Goal: Information Seeking & Learning: Learn about a topic

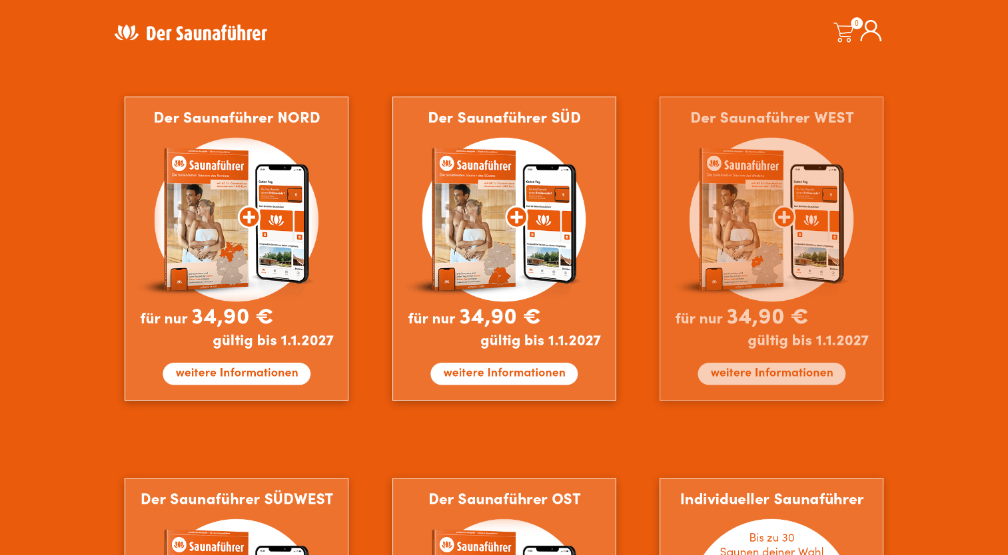
scroll to position [799, 0]
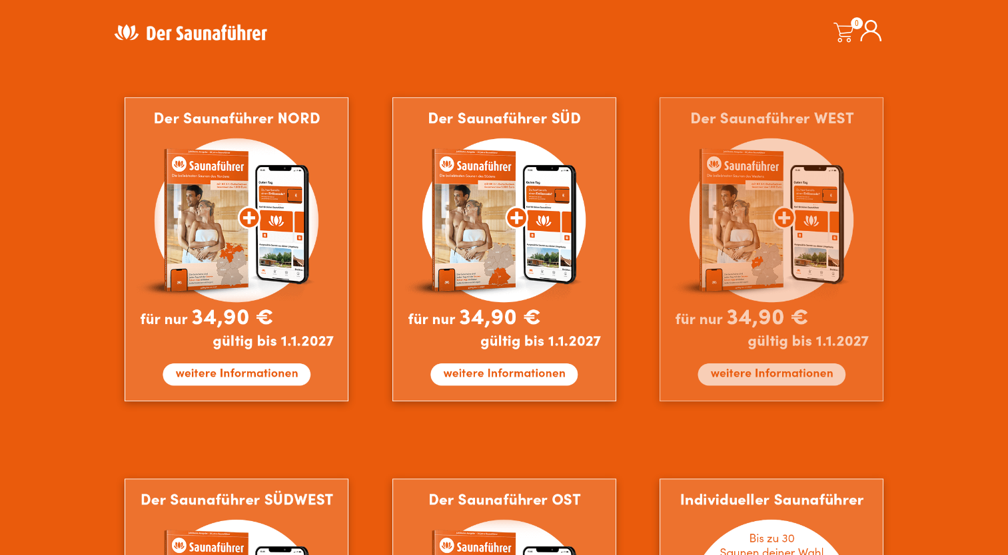
click at [723, 268] on img at bounding box center [771, 249] width 224 height 304
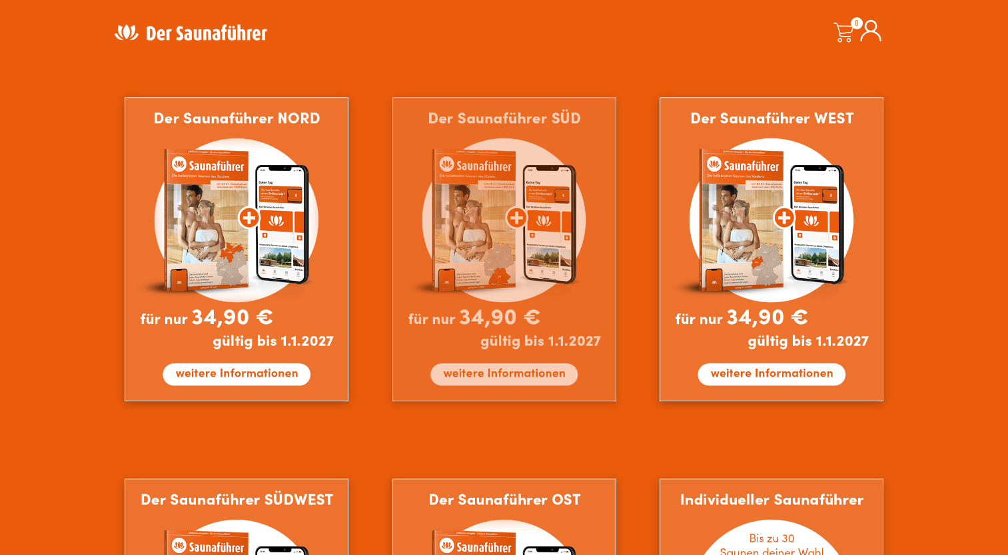
click at [493, 376] on img at bounding box center [504, 249] width 224 height 304
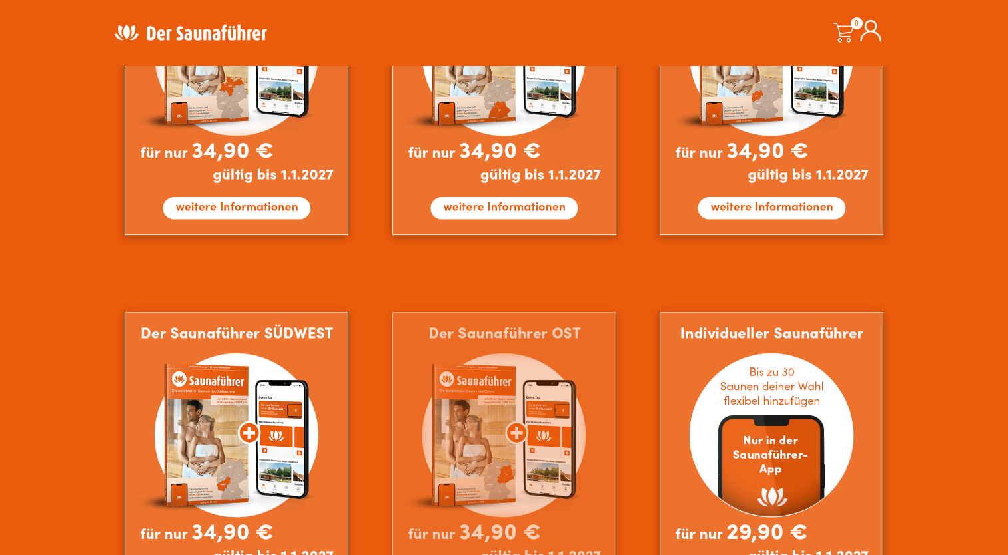
scroll to position [999, 0]
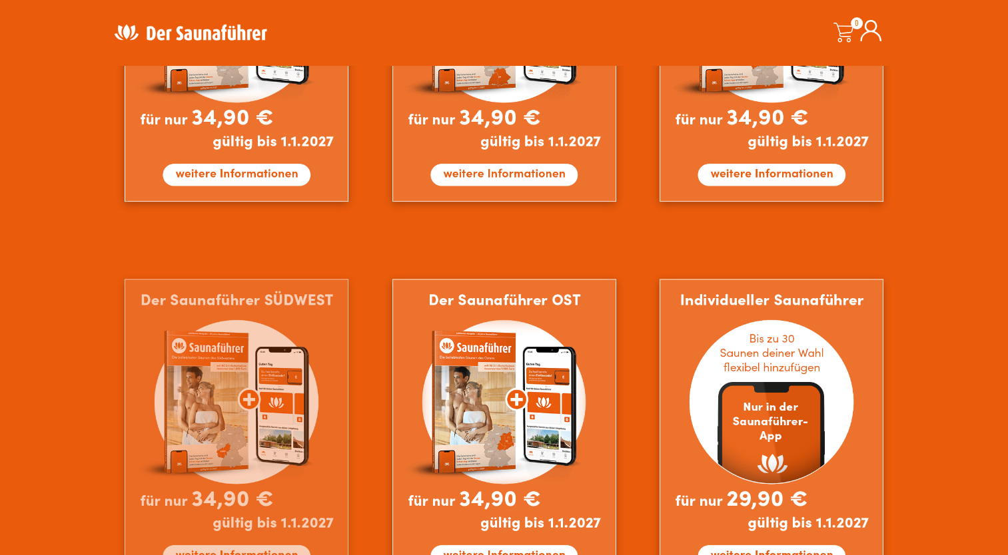
click at [257, 551] on img at bounding box center [237, 431] width 224 height 304
click at [266, 533] on img at bounding box center [237, 431] width 224 height 304
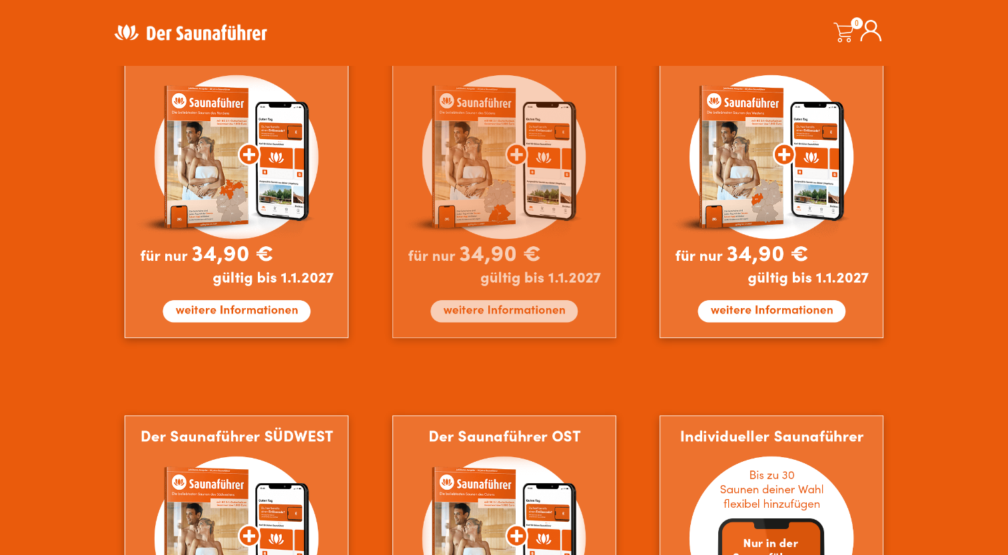
scroll to position [733, 0]
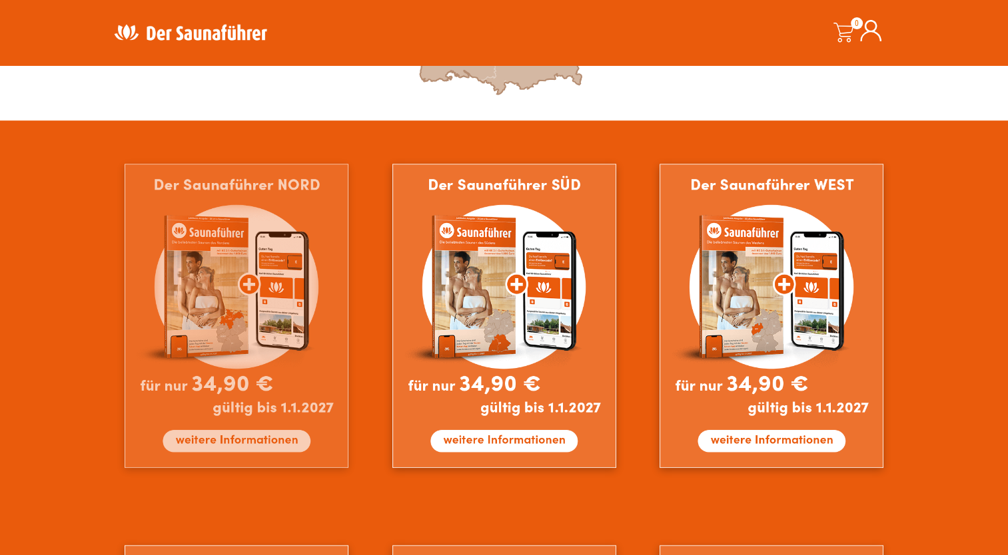
click at [213, 358] on img at bounding box center [237, 316] width 224 height 304
click at [246, 438] on img at bounding box center [237, 316] width 224 height 304
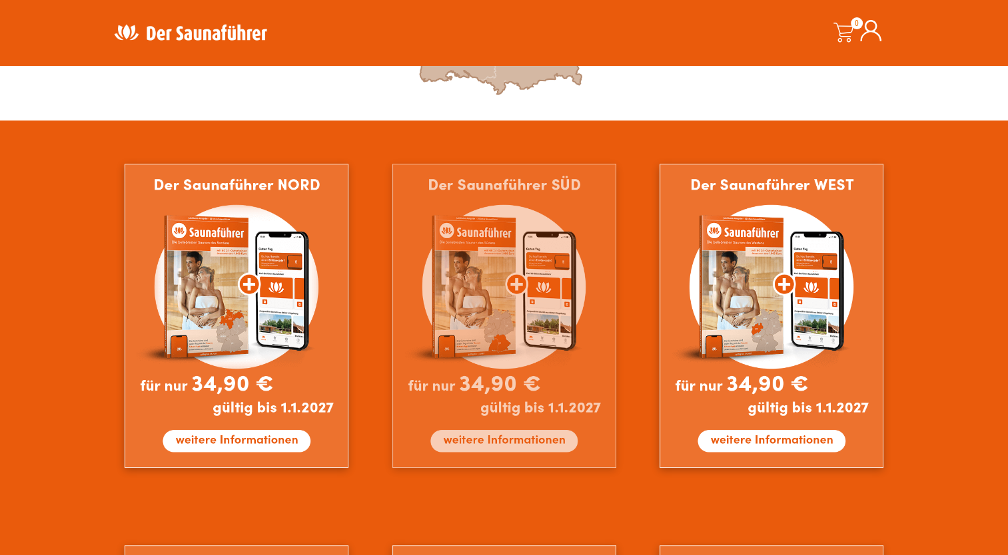
click at [505, 297] on img at bounding box center [504, 316] width 224 height 304
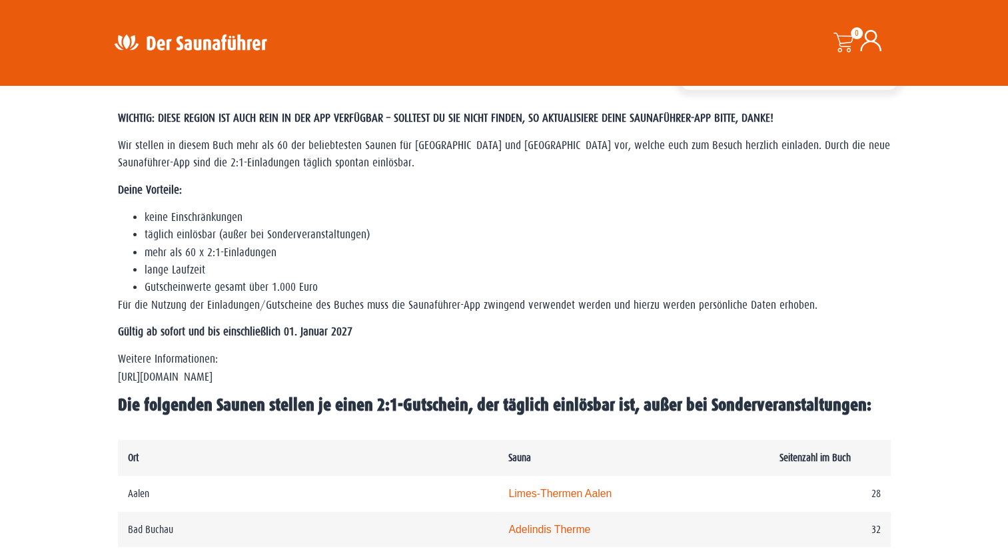
scroll to position [333, 0]
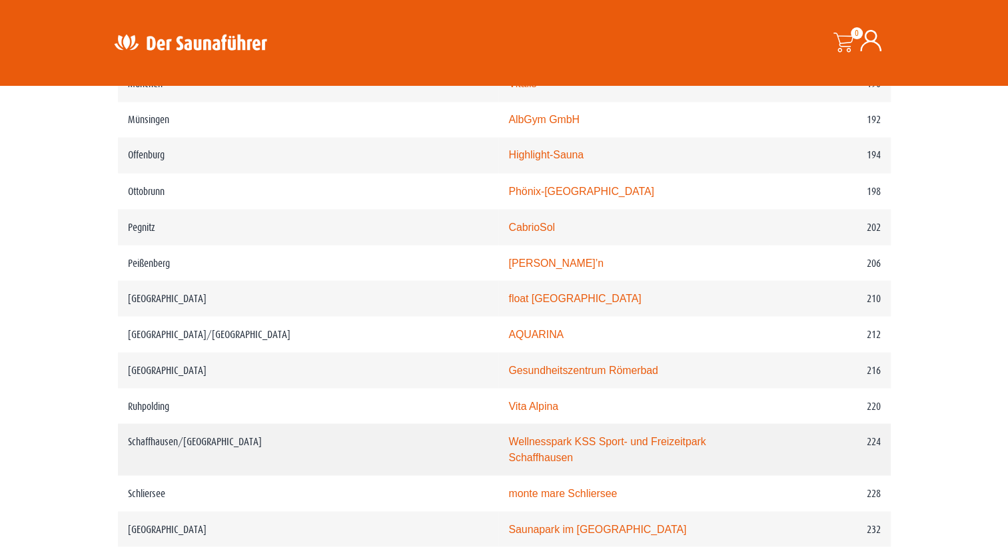
scroll to position [2331, 0]
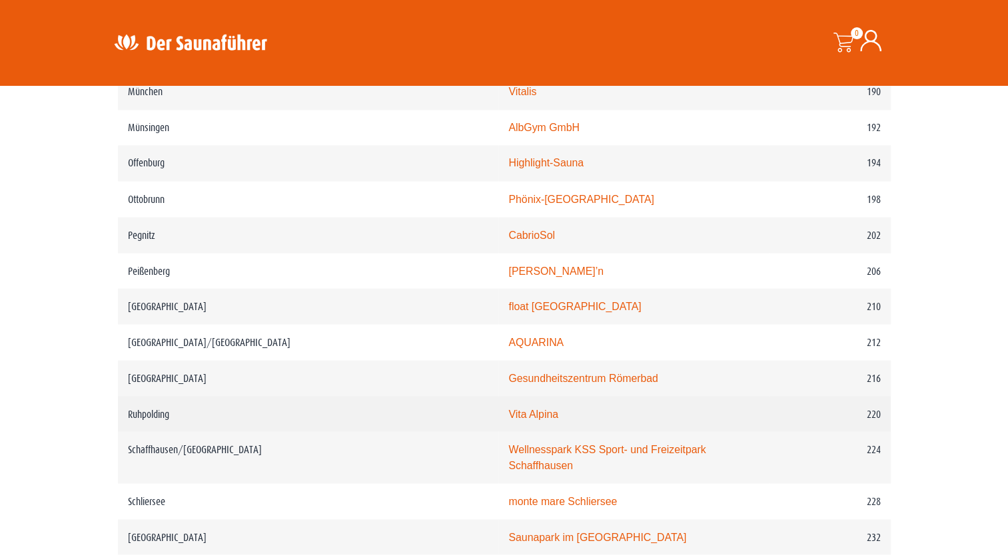
click at [173, 396] on td "Ruhpolding" at bounding box center [308, 414] width 381 height 36
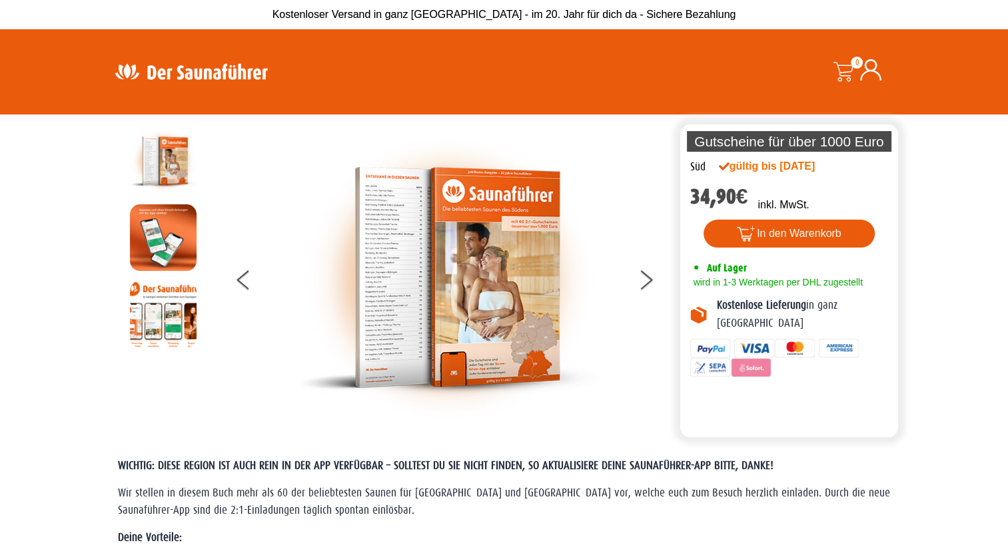
scroll to position [0, 0]
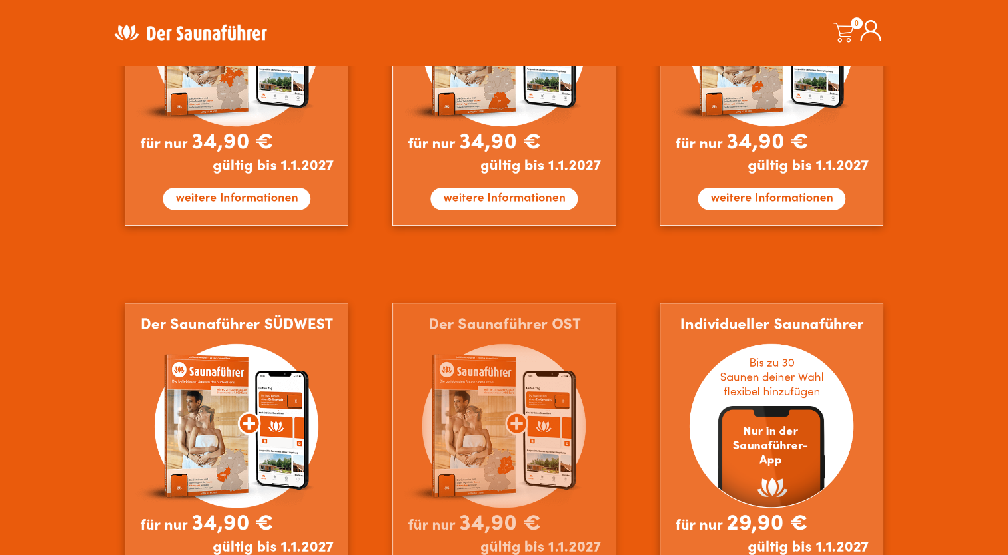
scroll to position [799, 0]
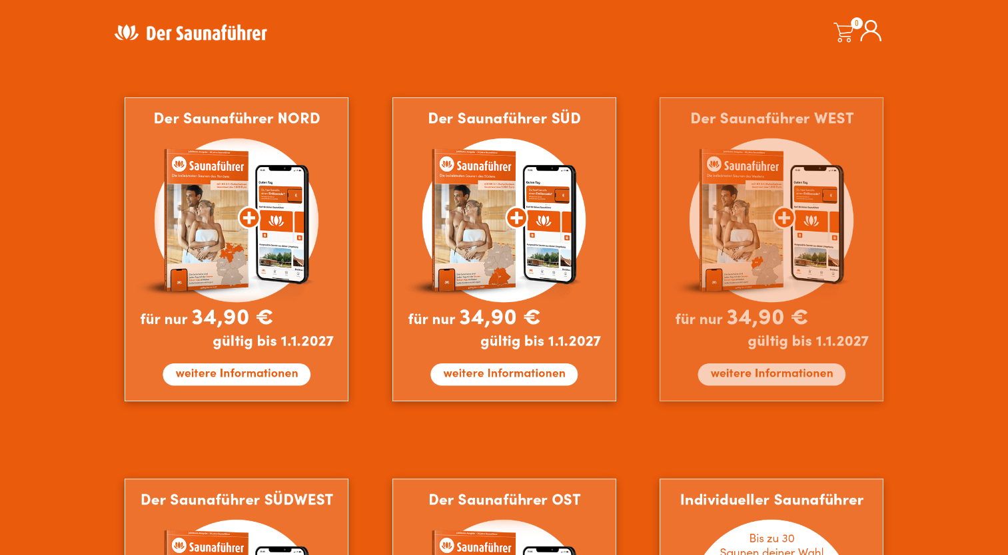
click at [735, 308] on img at bounding box center [771, 249] width 224 height 304
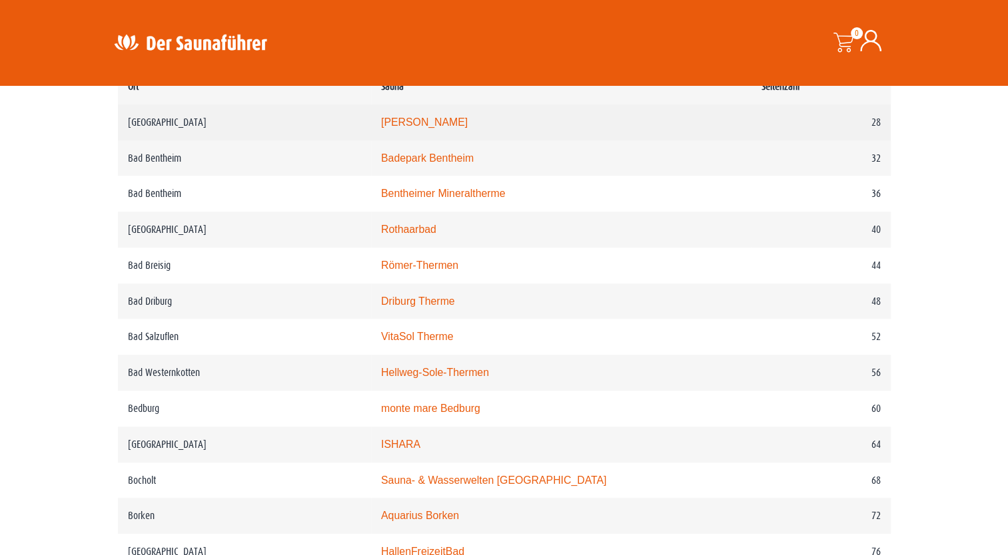
scroll to position [799, 0]
